Goal: Transaction & Acquisition: Obtain resource

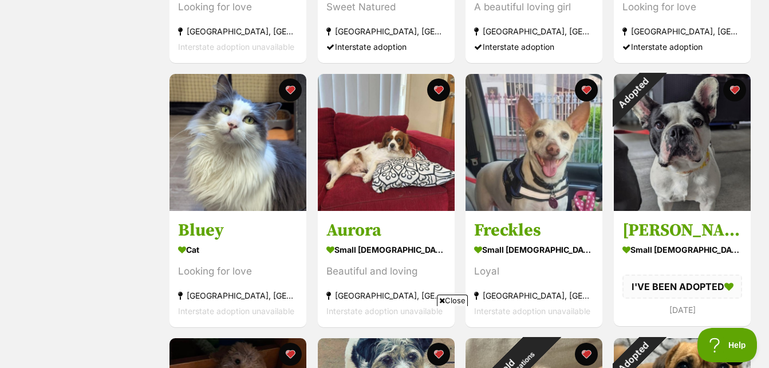
scroll to position [429, 0]
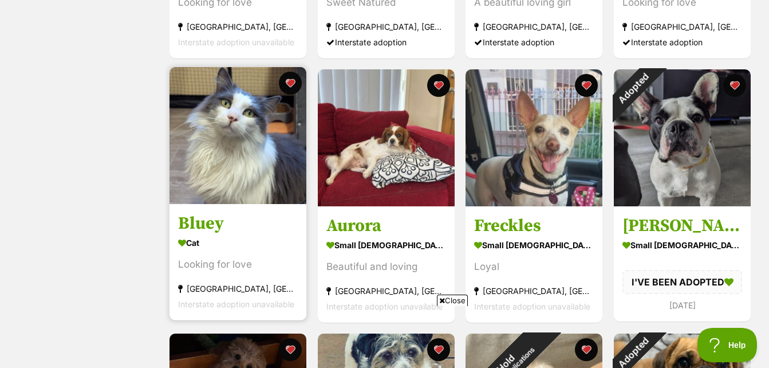
click at [221, 146] on img at bounding box center [237, 135] width 137 height 137
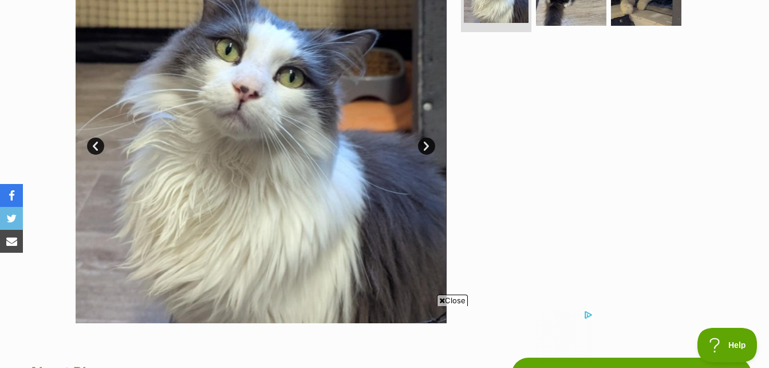
click at [455, 297] on span "Close" at bounding box center [452, 299] width 31 height 11
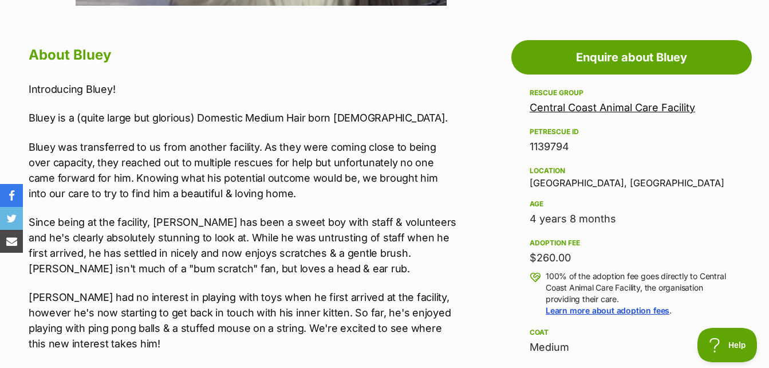
scroll to position [577, 0]
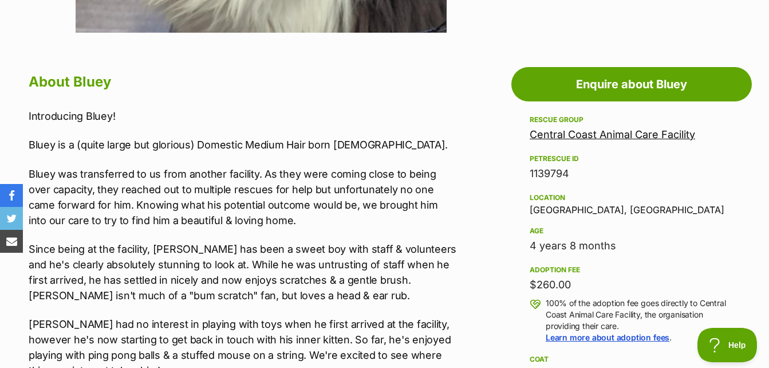
click at [658, 135] on link "Central Coast Animal Care Facility" at bounding box center [612, 134] width 165 height 12
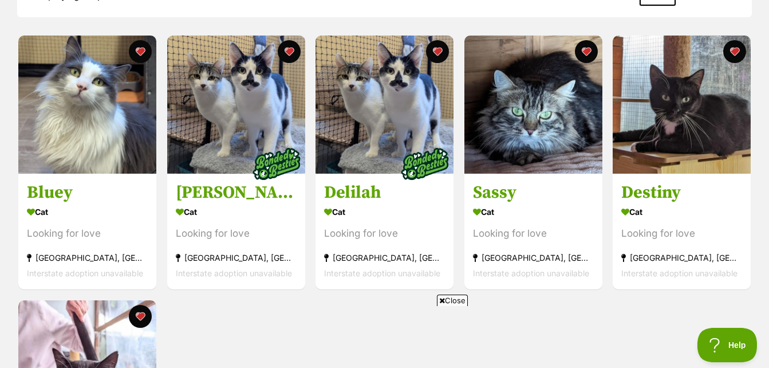
scroll to position [1164, 0]
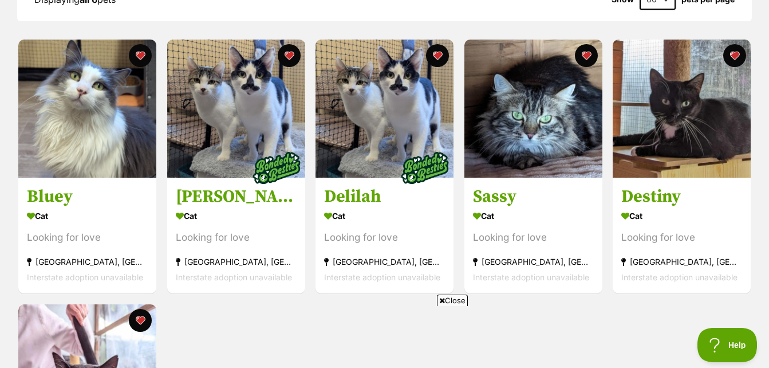
click at [756, 202] on div "Displaying all 6 pets Show 60 120 pets per page Visit PetRescue TV (external si…" at bounding box center [384, 268] width 769 height 581
